Goal: Task Accomplishment & Management: Complete application form

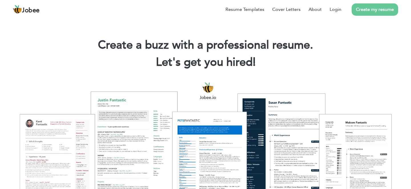
click at [342, 8] on li "Create my resume" at bounding box center [370, 9] width 57 height 15
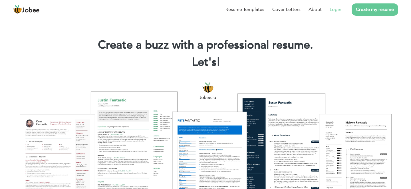
click at [333, 8] on link "Login" at bounding box center [336, 9] width 12 height 7
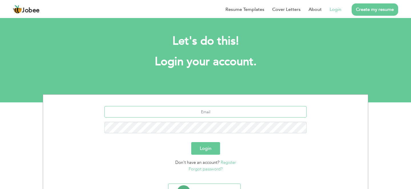
click at [225, 110] on input "text" at bounding box center [206, 111] width 203 height 11
type input "abdullahseo545@gmail.com"
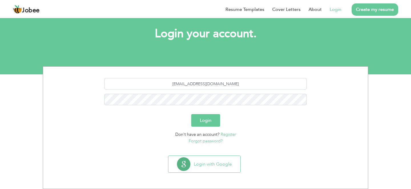
click at [217, 154] on section "Login with Google" at bounding box center [205, 170] width 317 height 35
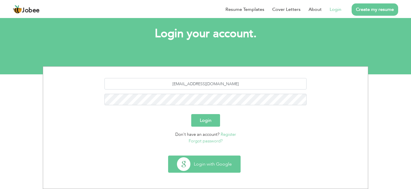
click at [217, 159] on button "Login with Google" at bounding box center [205, 164] width 72 height 17
